Goal: Information Seeking & Learning: Learn about a topic

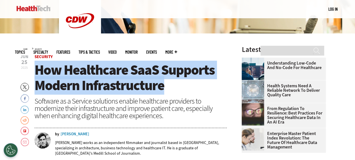
drag, startPoint x: 36, startPoint y: 70, endPoint x: 162, endPoint y: 81, distance: 126.3
click at [162, 81] on span "How Healthcare SaaS Supports Modern Infrastructure" at bounding box center [124, 78] width 180 height 34
drag, startPoint x: 81, startPoint y: 63, endPoint x: 77, endPoint y: 66, distance: 4.4
click at [80, 63] on span "How Healthcare SaaS Supports Modern Infrastructure" at bounding box center [124, 78] width 180 height 34
click at [66, 66] on span "How Healthcare SaaS Supports Modern Infrastructure" at bounding box center [124, 78] width 180 height 34
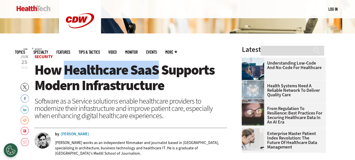
drag, startPoint x: 65, startPoint y: 67, endPoint x: 156, endPoint y: 71, distance: 91.7
click at [156, 71] on span "How Healthcare SaaS Supports Modern Infrastructure" at bounding box center [124, 78] width 180 height 34
copy span "Healthcare SaaS"
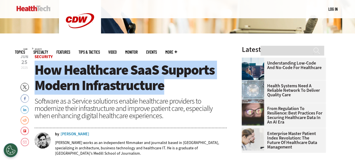
drag, startPoint x: 34, startPoint y: 70, endPoint x: 174, endPoint y: 84, distance: 140.8
copy span "How Healthcare SaaS Supports Modern Infrastructure"
